Goal: Check status

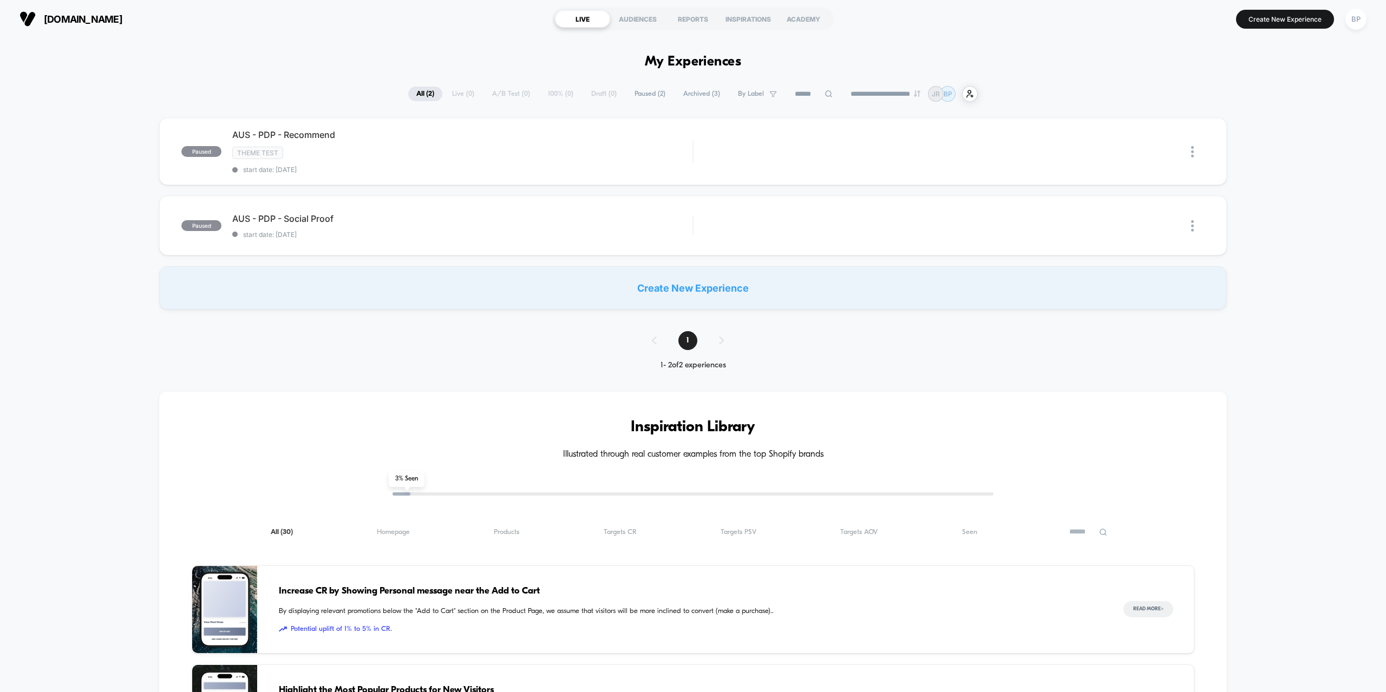
click at [1298, 313] on div "**********" at bounding box center [693, 674] width 1386 height 1177
click at [1361, 26] on div "BP" at bounding box center [1355, 19] width 21 height 21
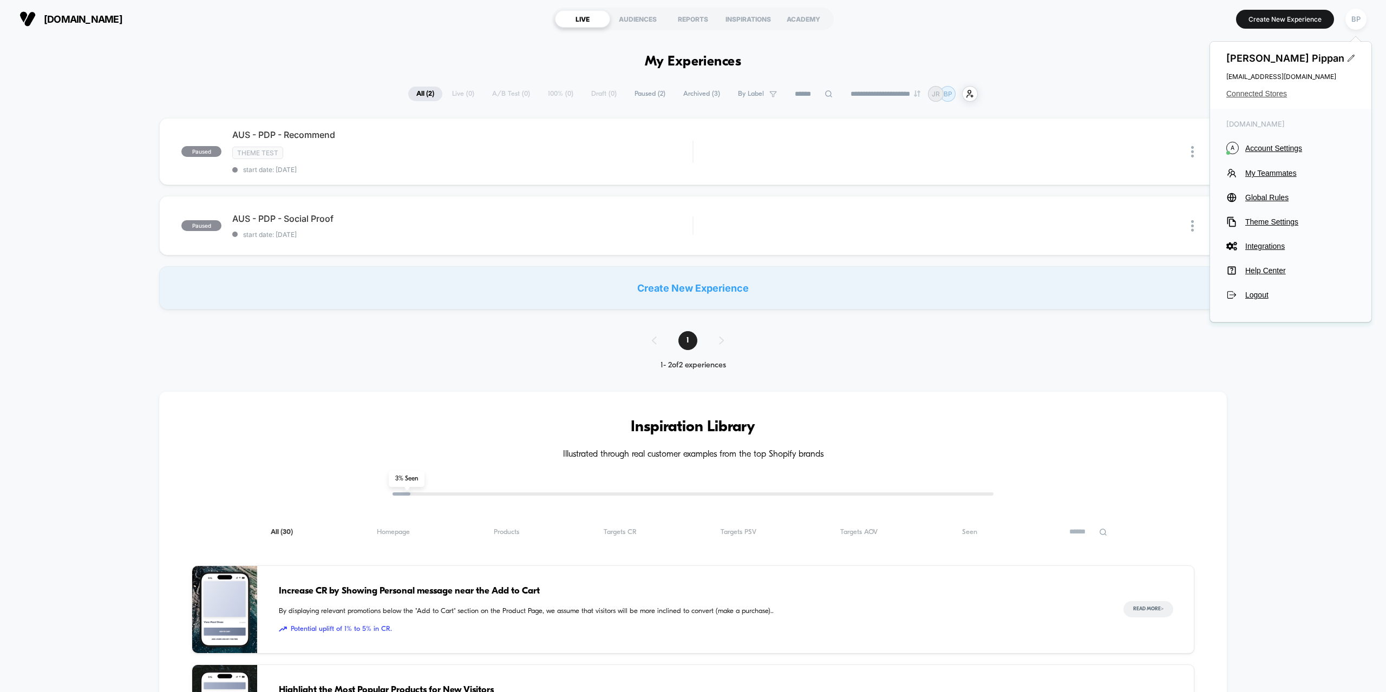
click at [1244, 90] on span "Connected Stores" at bounding box center [1290, 93] width 129 height 9
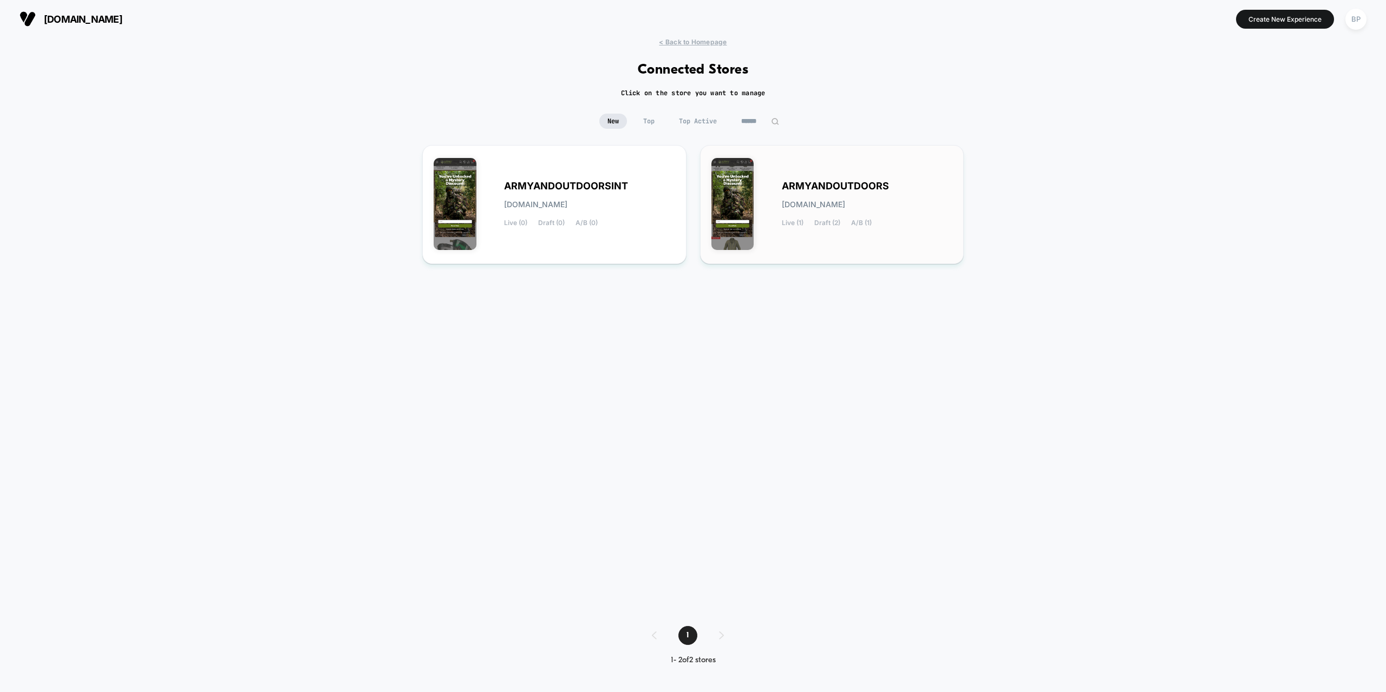
click at [765, 243] on div "ARMYANDOUTDOORS [DOMAIN_NAME] Live (1) Draft (2) A/B (1)" at bounding box center [831, 204] width 241 height 96
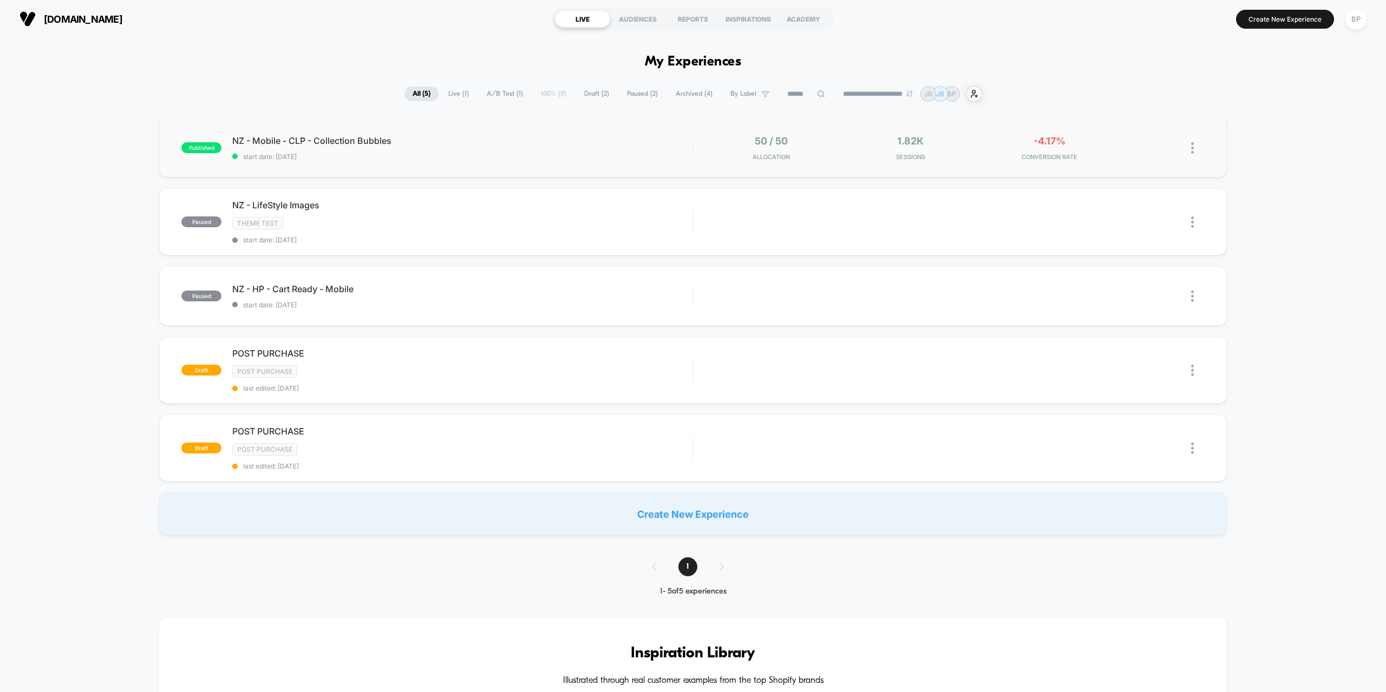
click at [625, 133] on div "published NZ - Mobile - CLP - Collection Bubbles start date: [DATE] 50 / 50 All…" at bounding box center [692, 148] width 1067 height 60
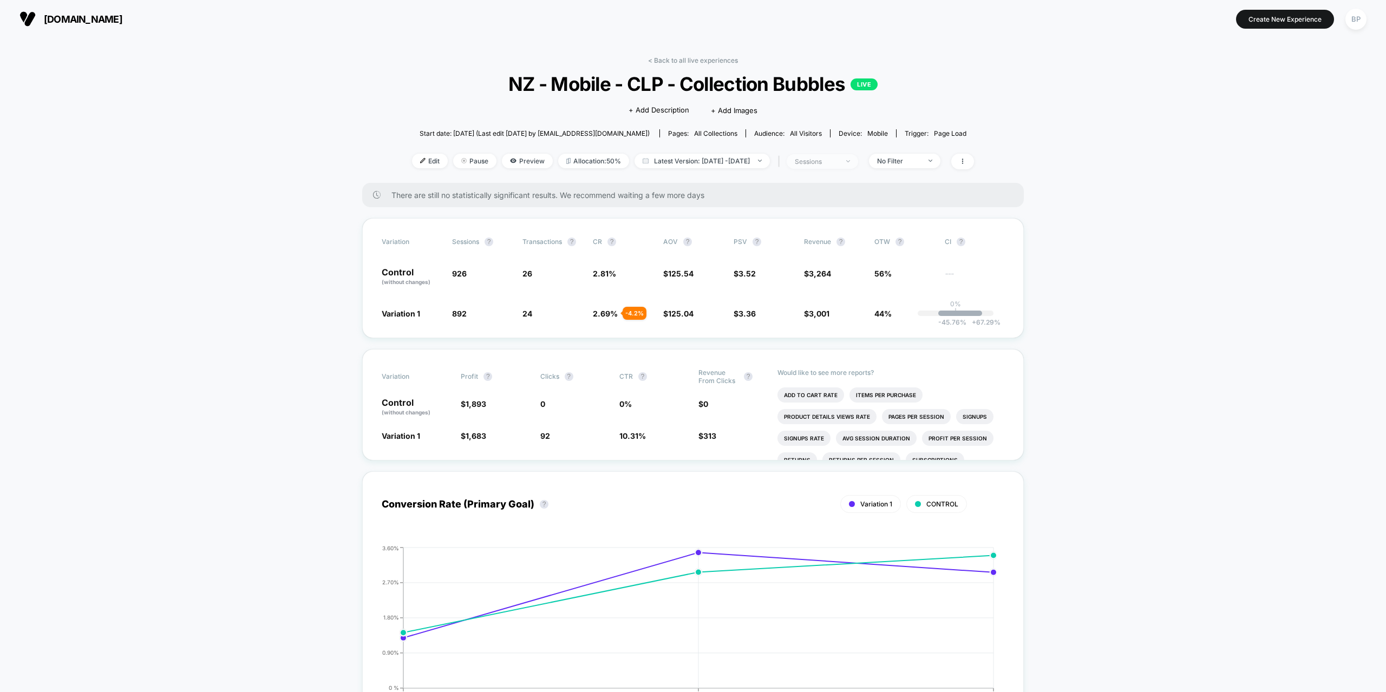
click at [837, 160] on div "sessions" at bounding box center [816, 162] width 43 height 8
click at [789, 248] on span "Users" at bounding box center [795, 245] width 20 height 9
click at [800, 277] on button "Save" at bounding box center [832, 276] width 128 height 18
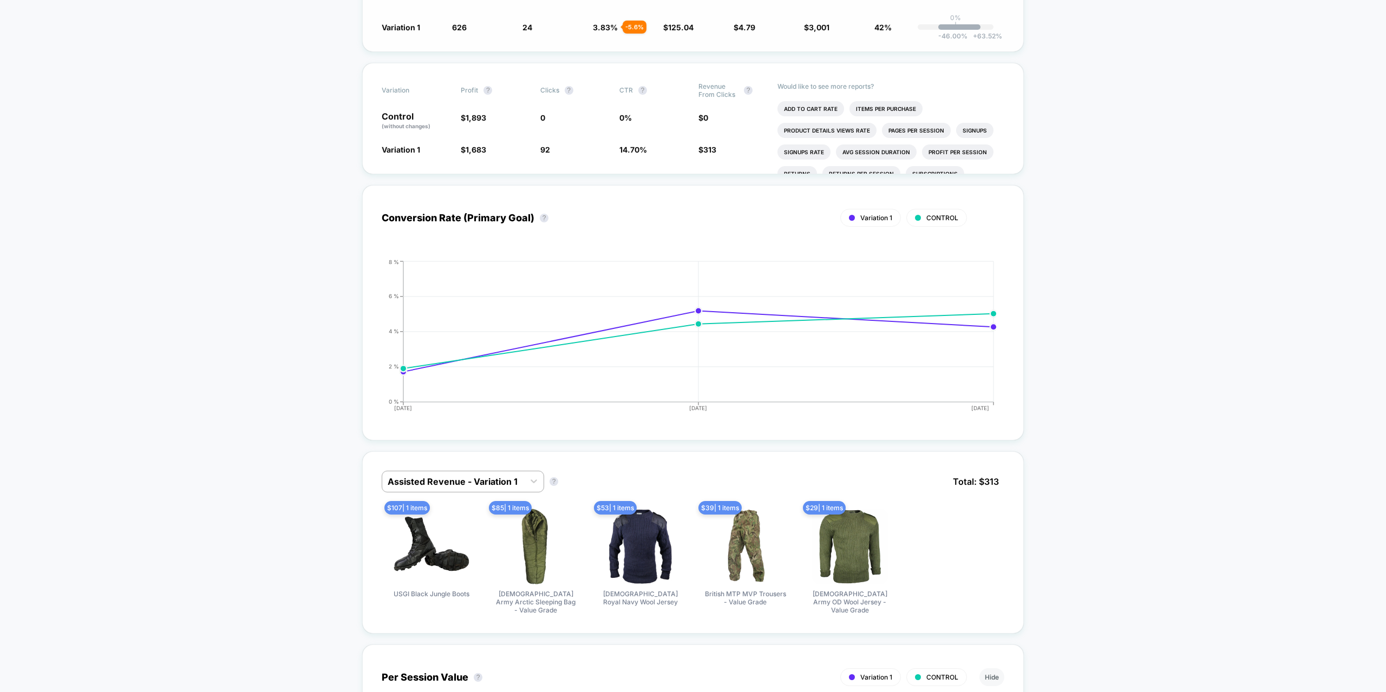
scroll to position [325, 0]
